Goal: Task Accomplishment & Management: Use online tool/utility

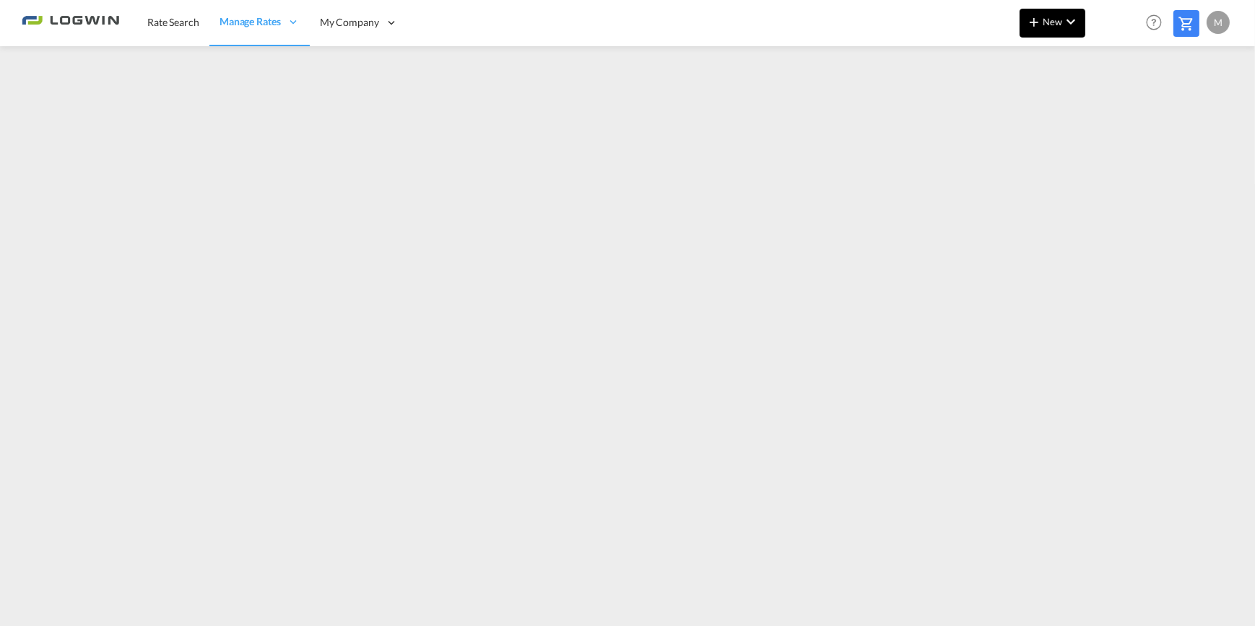
click at [1077, 19] on md-icon "icon-chevron-down" at bounding box center [1070, 21] width 17 height 17
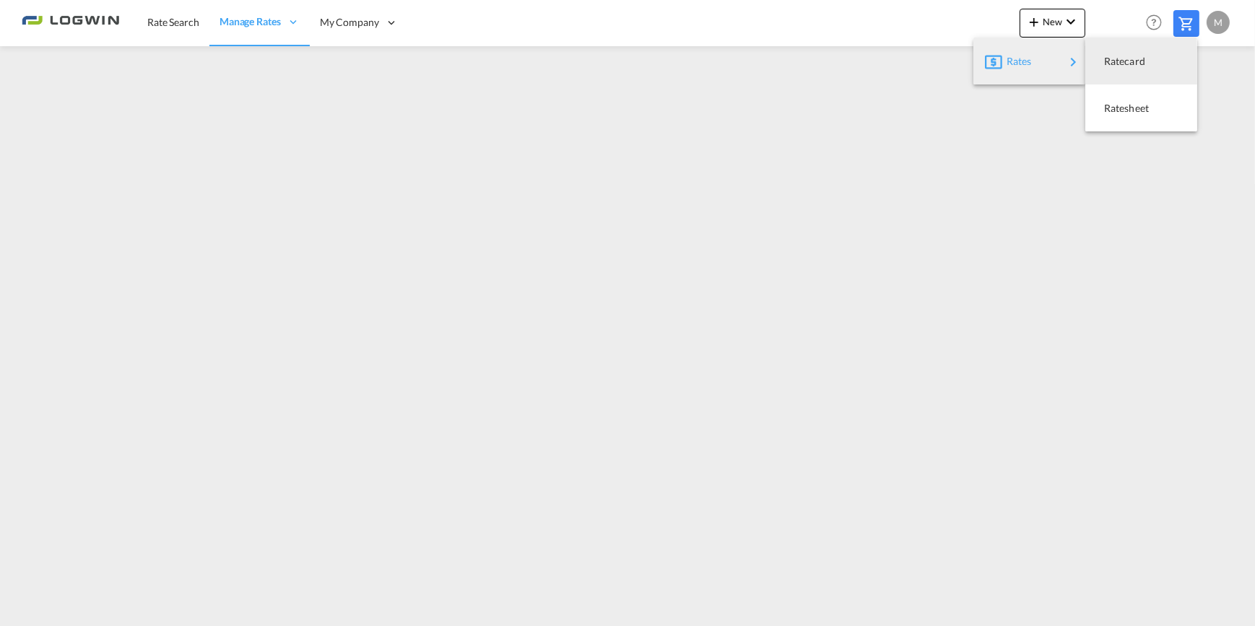
click at [1038, 65] on div "Rates" at bounding box center [1036, 61] width 58 height 36
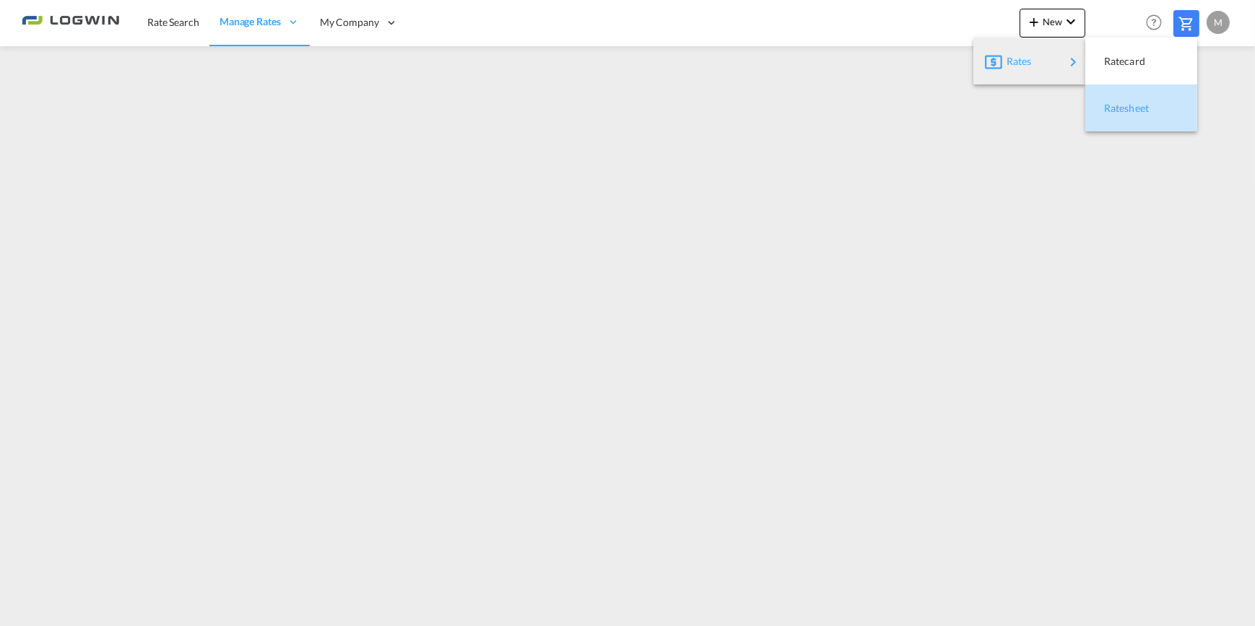
click at [1120, 108] on span "Ratesheet" at bounding box center [1112, 108] width 16 height 29
